Goal: Find specific page/section: Find specific page/section

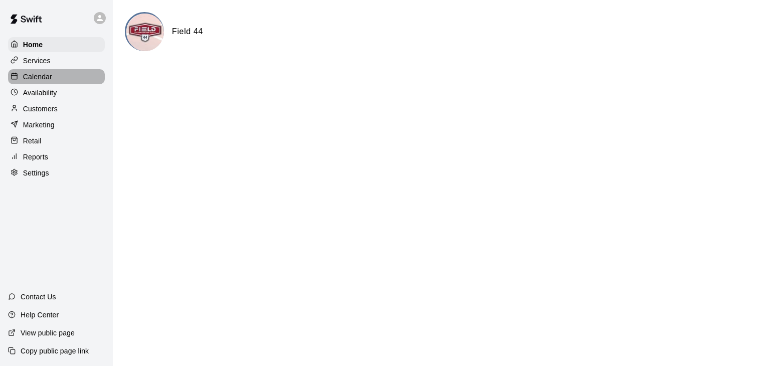
click at [46, 79] on p "Calendar" at bounding box center [37, 77] width 29 height 10
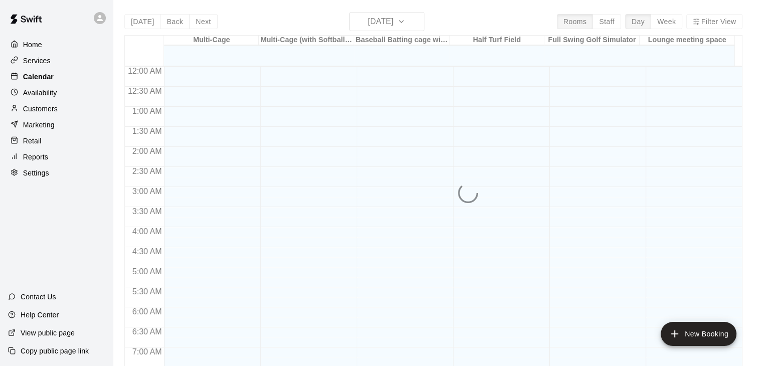
scroll to position [381, 0]
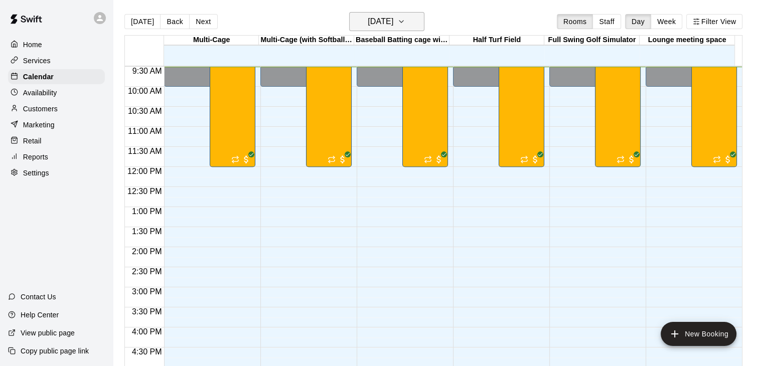
click at [405, 24] on icon "button" at bounding box center [401, 22] width 8 height 12
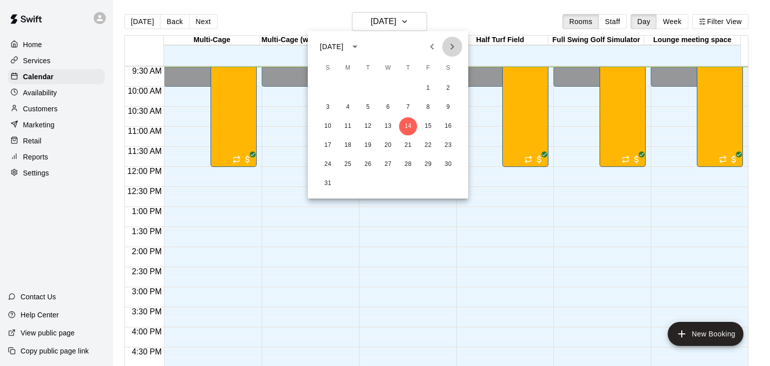
click at [452, 46] on icon "Next month" at bounding box center [453, 47] width 4 height 6
click at [451, 47] on icon "Next month" at bounding box center [452, 47] width 12 height 12
click at [431, 46] on icon "Previous month" at bounding box center [432, 47] width 4 height 6
click at [369, 109] on button "7" at bounding box center [368, 107] width 18 height 18
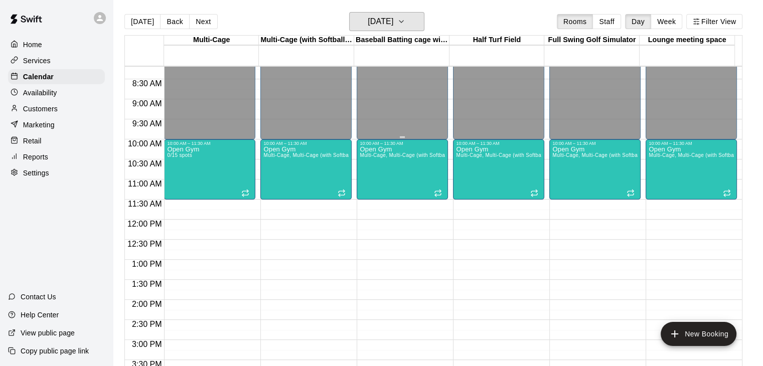
scroll to position [181, 0]
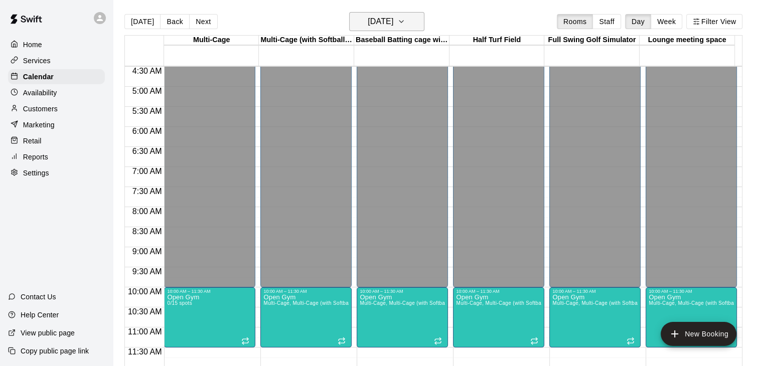
click at [405, 25] on icon "button" at bounding box center [401, 22] width 8 height 12
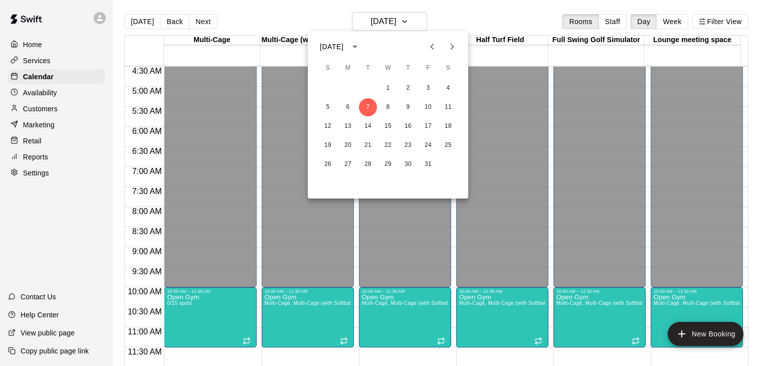
click at [450, 47] on icon "Next month" at bounding box center [452, 47] width 12 height 12
click at [370, 127] on button "11" at bounding box center [368, 126] width 18 height 18
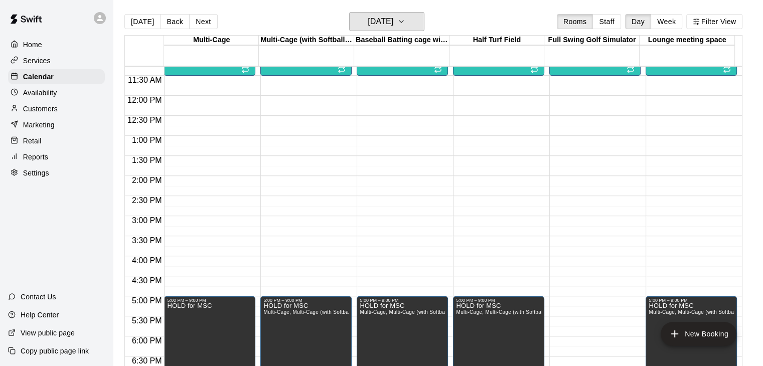
scroll to position [451, 0]
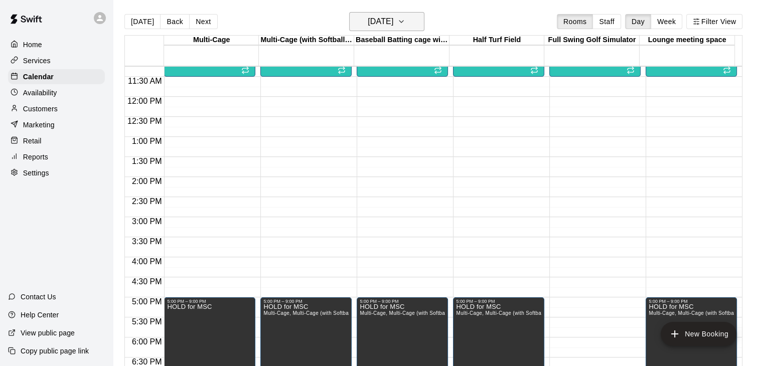
click at [393, 21] on h6 "[DATE]" at bounding box center [381, 22] width 26 height 14
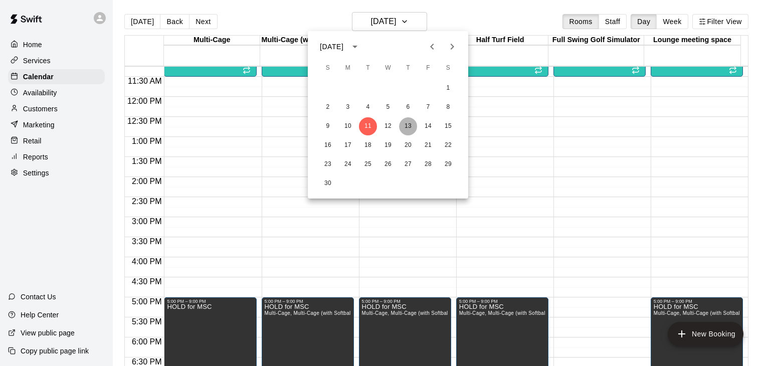
click at [411, 125] on button "13" at bounding box center [408, 126] width 18 height 18
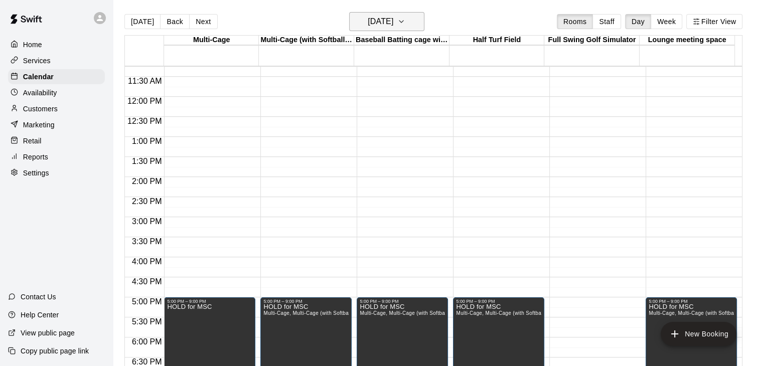
click at [393, 22] on h6 "[DATE]" at bounding box center [381, 22] width 26 height 14
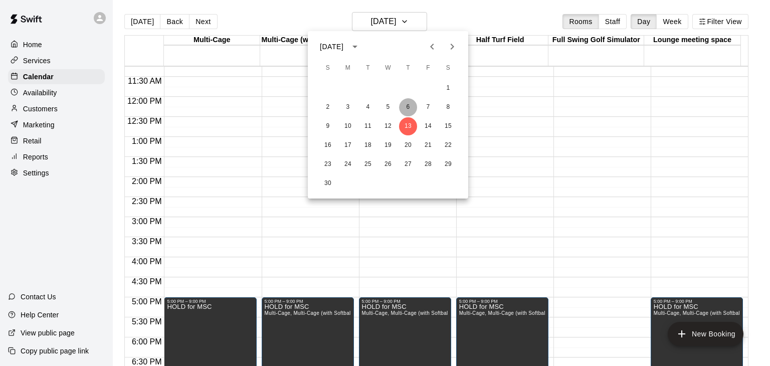
click at [408, 108] on button "6" at bounding box center [408, 107] width 18 height 18
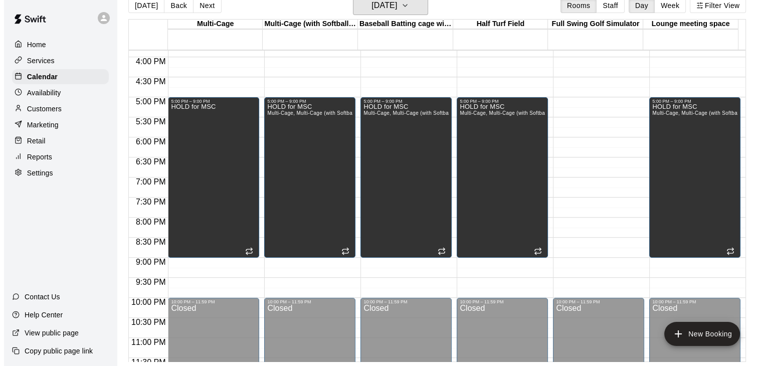
scroll to position [652, 0]
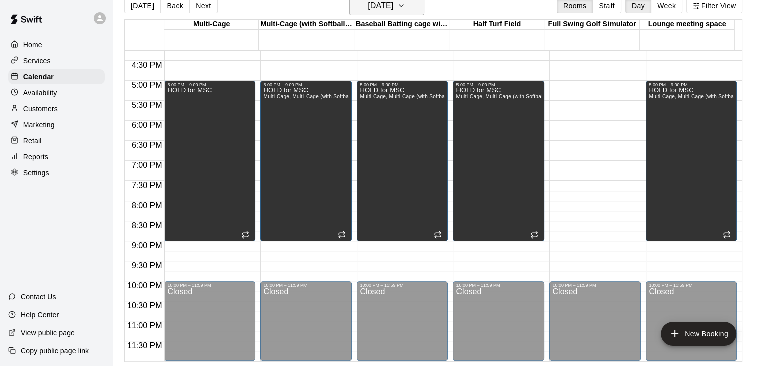
click at [405, 7] on icon "button" at bounding box center [401, 5] width 8 height 12
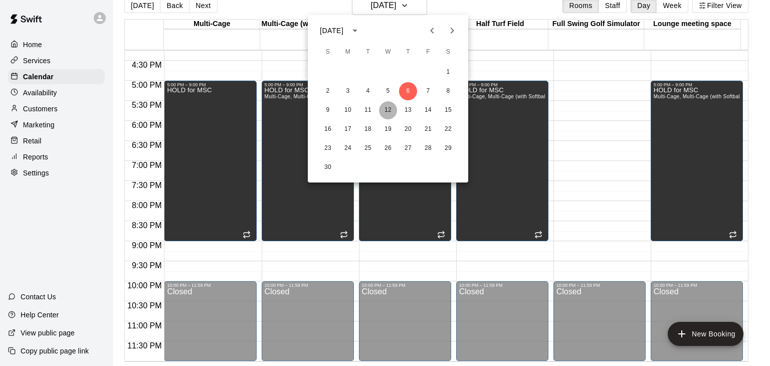
click at [388, 109] on button "12" at bounding box center [388, 110] width 18 height 18
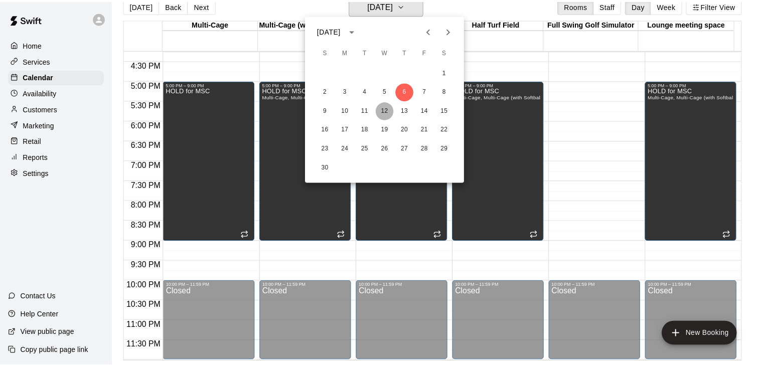
scroll to position [12, 0]
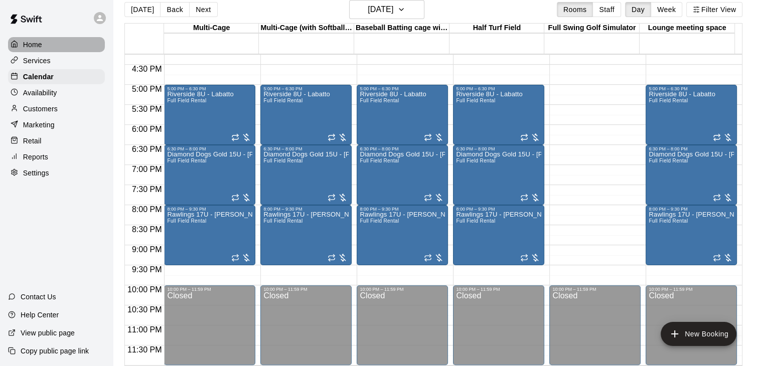
click at [40, 49] on p "Home" at bounding box center [32, 45] width 19 height 10
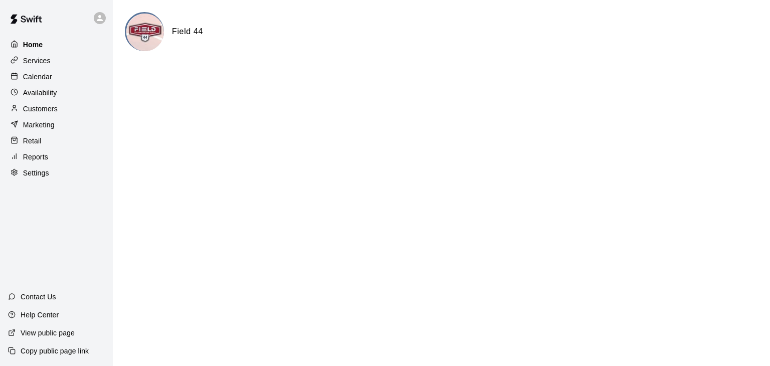
click at [42, 44] on p "Home" at bounding box center [33, 45] width 20 height 10
click at [42, 62] on p "Services" at bounding box center [37, 61] width 28 height 10
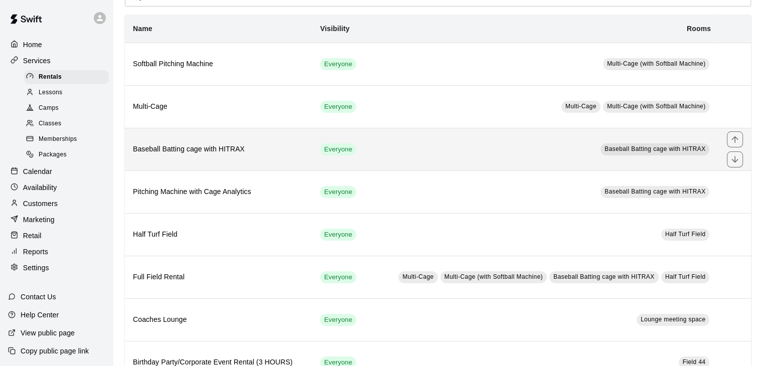
scroll to position [34, 0]
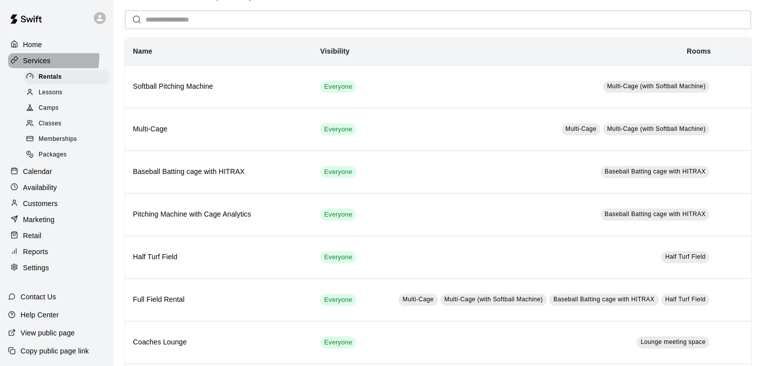
click at [28, 57] on p "Services" at bounding box center [37, 61] width 28 height 10
